Goal: Task Accomplishment & Management: Manage account settings

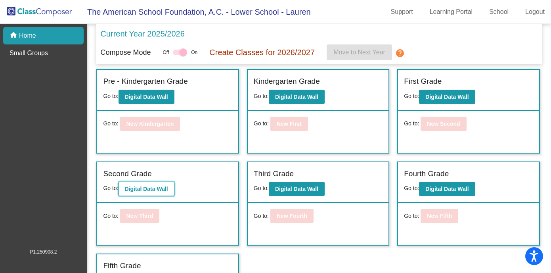
click at [165, 188] on b "Digital Data Wall" at bounding box center [146, 189] width 43 height 6
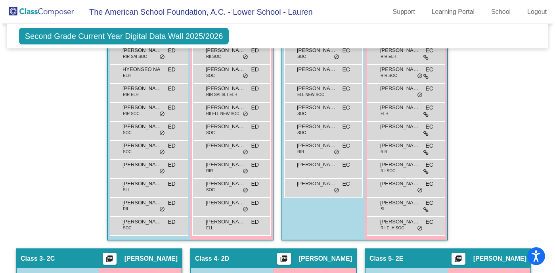
scroll to position [294, 0]
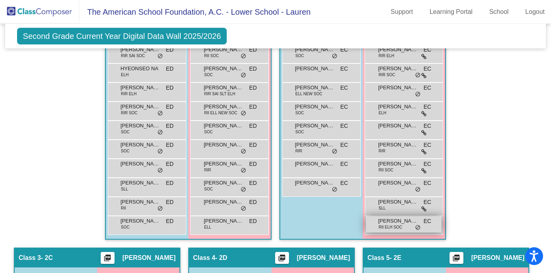
click at [382, 229] on span "RII ELH SOC" at bounding box center [390, 227] width 23 height 6
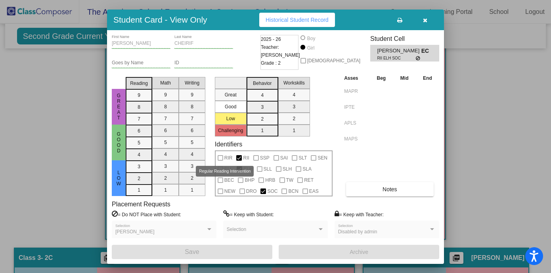
click at [222, 155] on div at bounding box center [221, 158] width 6 height 6
click at [220, 157] on div at bounding box center [221, 158] width 6 height 6
click at [238, 158] on div at bounding box center [239, 158] width 6 height 6
click at [240, 159] on div at bounding box center [239, 158] width 6 height 6
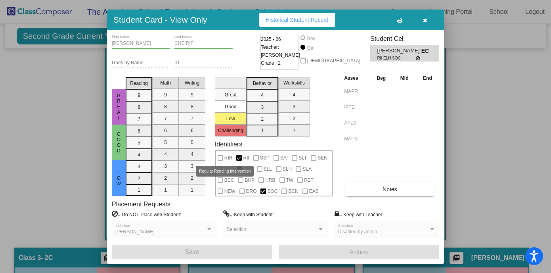
click at [219, 157] on div at bounding box center [221, 158] width 6 height 6
click at [262, 191] on div at bounding box center [264, 191] width 6 height 6
click at [238, 158] on div at bounding box center [239, 158] width 6 height 6
click at [223, 157] on label "RIR" at bounding box center [225, 158] width 15 height 10
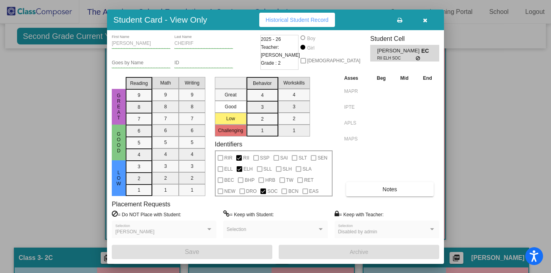
click at [222, 157] on div at bounding box center [221, 158] width 6 height 6
click at [264, 168] on span "SLL" at bounding box center [268, 169] width 8 height 10
click at [226, 164] on span "ELL" at bounding box center [228, 169] width 8 height 10
click at [221, 157] on div at bounding box center [221, 158] width 6 height 6
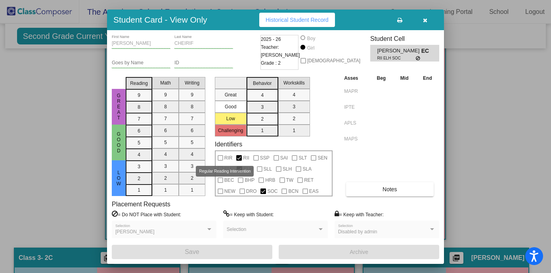
click at [221, 157] on div at bounding box center [221, 158] width 6 height 6
click at [432, 21] on button "button" at bounding box center [424, 20] width 25 height 14
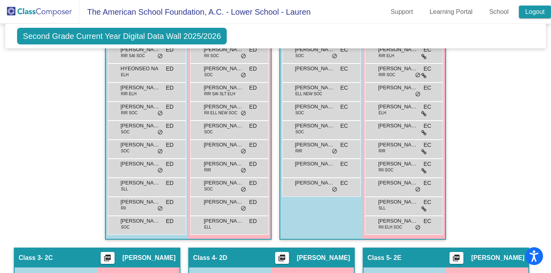
click at [541, 14] on link "Logout" at bounding box center [535, 12] width 32 height 13
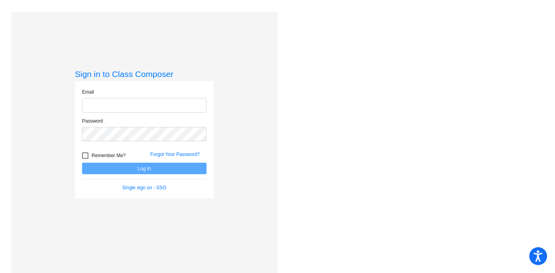
type input "[EMAIL_ADDRESS][DOMAIN_NAME]"
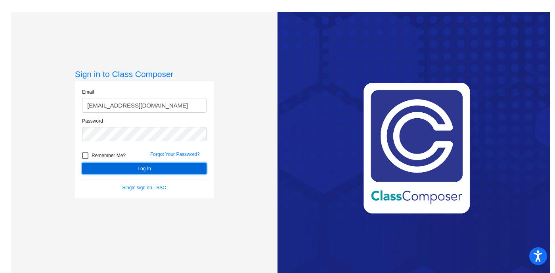
click at [154, 168] on button "Log In" at bounding box center [144, 169] width 125 height 12
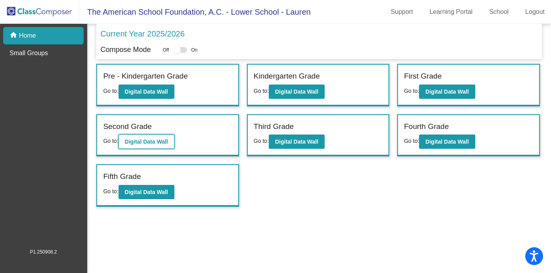
click at [159, 143] on b "Digital Data Wall" at bounding box center [146, 141] width 43 height 6
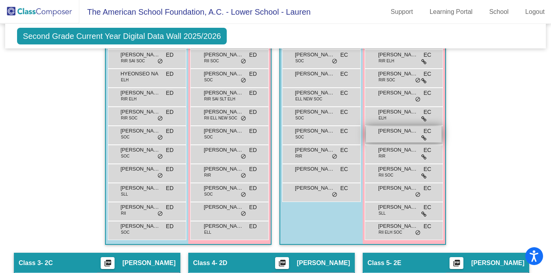
scroll to position [311, 0]
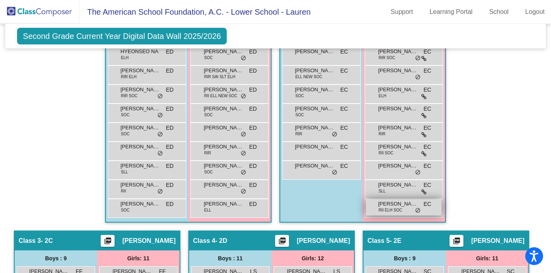
click at [386, 211] on span "RII ELH SOC" at bounding box center [390, 210] width 23 height 6
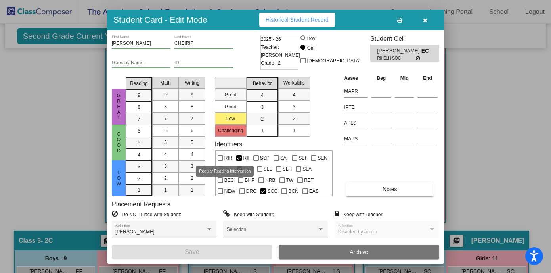
click at [221, 156] on div at bounding box center [221, 158] width 6 height 6
click at [221, 161] on input "RIR" at bounding box center [220, 161] width 0 height 0
checkbox input "true"
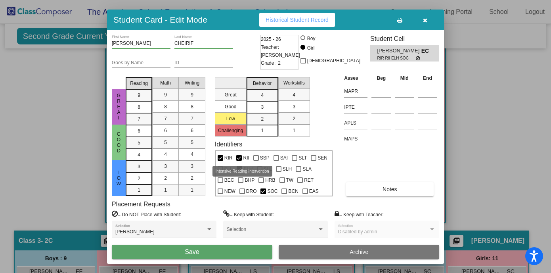
click at [242, 156] on label "RII" at bounding box center [242, 158] width 13 height 10
click at [239, 161] on input "RII" at bounding box center [239, 161] width 0 height 0
checkbox input "false"
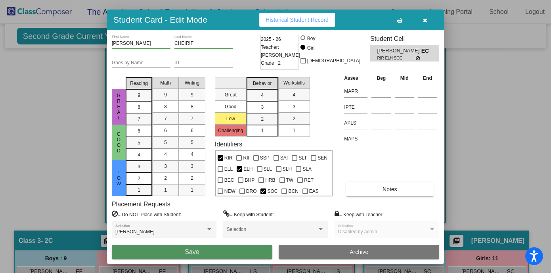
click at [235, 250] on button "Save" at bounding box center [192, 252] width 161 height 14
